Goal: Task Accomplishment & Management: Manage account settings

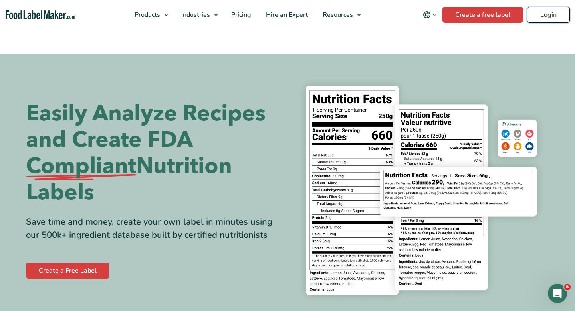
click at [557, 18] on link "Login" at bounding box center [548, 15] width 43 height 16
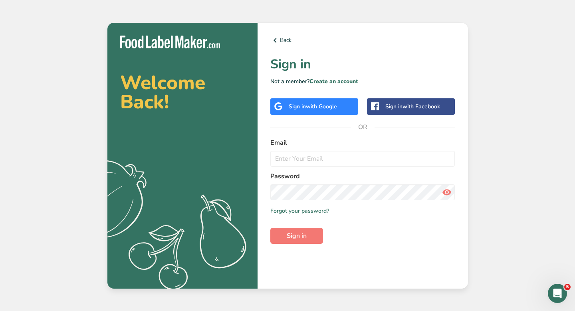
click at [316, 102] on div "Sign in with Google" at bounding box center [313, 106] width 48 height 8
click at [317, 107] on span "with Google" at bounding box center [321, 107] width 31 height 8
